Goal: Check status

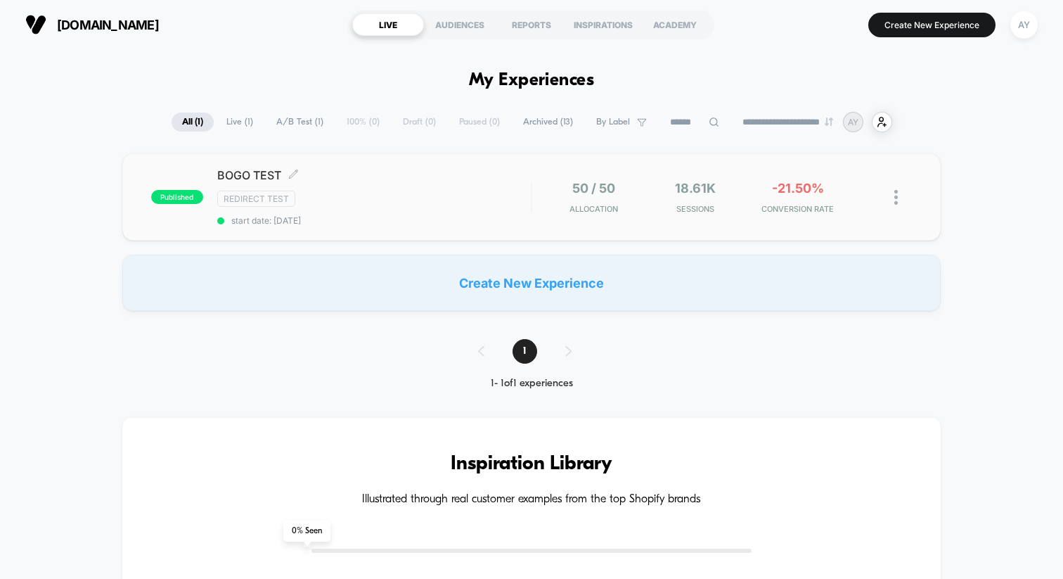
click at [497, 209] on div "BOGO TEST Click to edit experience details Click to edit experience details Red…" at bounding box center [374, 197] width 314 height 58
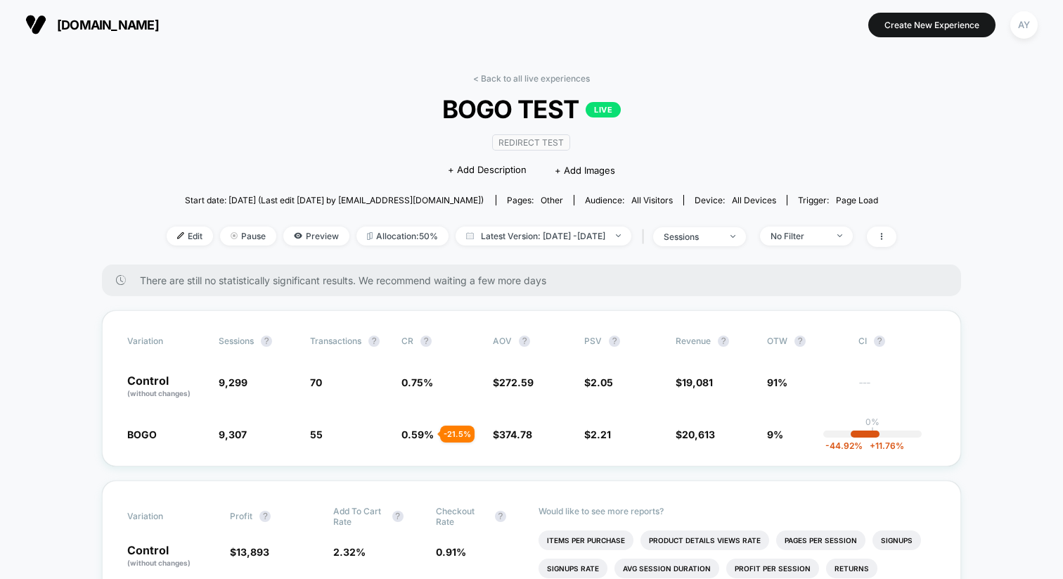
click at [496, 222] on div "< Back to all live experiences BOGO TEST LIVE Redirect Test Click to edit exper…" at bounding box center [532, 168] width 730 height 191
click at [496, 231] on span "Latest Version: [DATE] - [DATE]" at bounding box center [544, 235] width 176 height 19
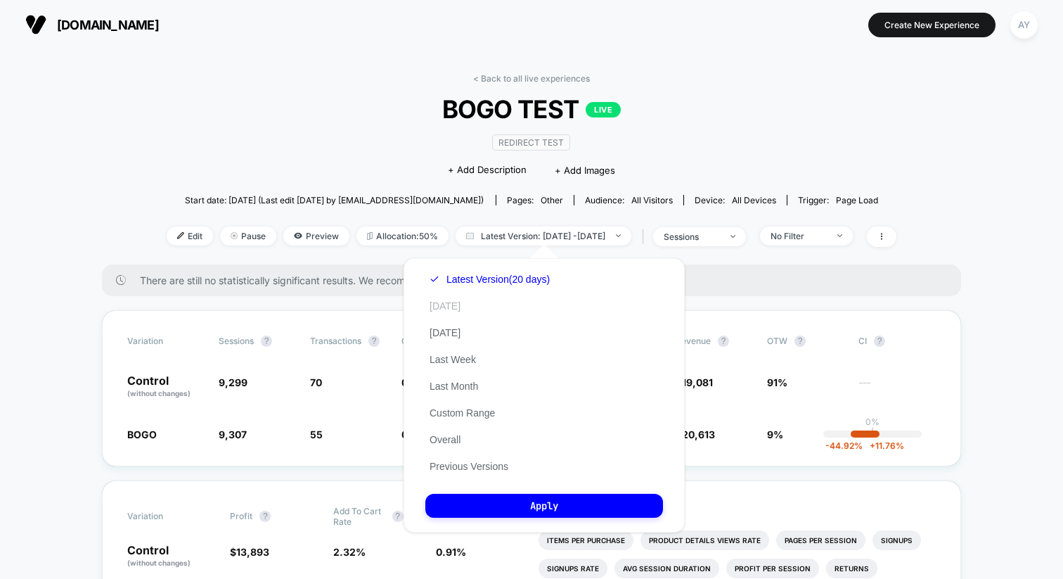
click at [447, 304] on button "[DATE]" at bounding box center [444, 306] width 39 height 13
click at [511, 521] on div "Latest Version (20 days) [DATE] [DATE] Last Week Last Month Custom Range Overal…" at bounding box center [544, 395] width 281 height 274
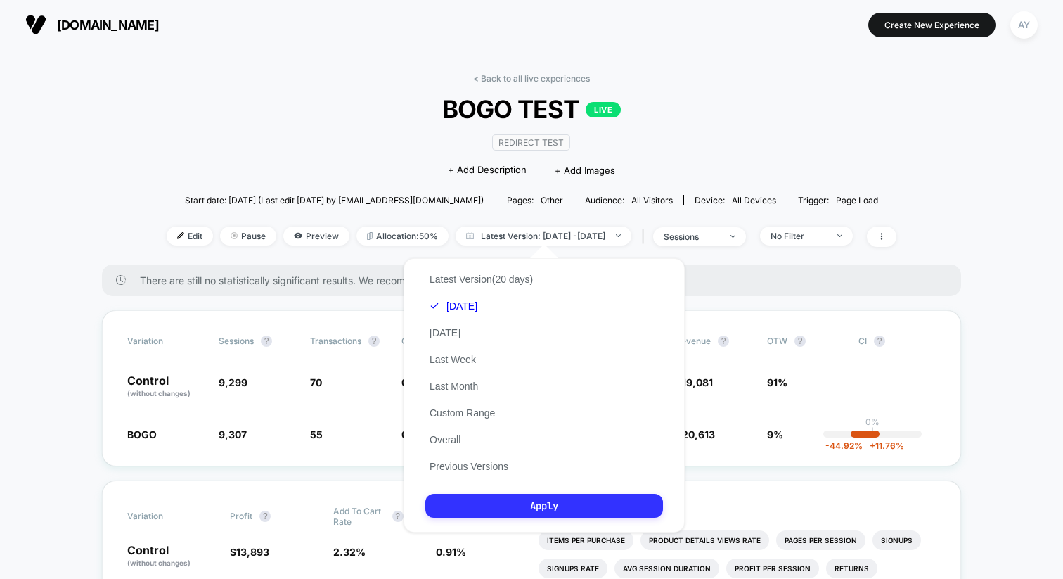
click at [511, 500] on button "Apply" at bounding box center [544, 506] width 238 height 24
